Goal: Submit feedback/report problem

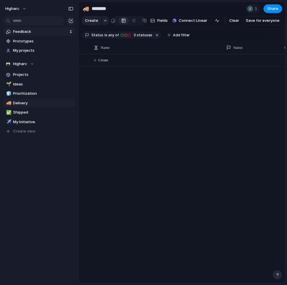
click at [50, 32] on span "Feedback" at bounding box center [40, 32] width 55 height 6
